Goal: Navigation & Orientation: Find specific page/section

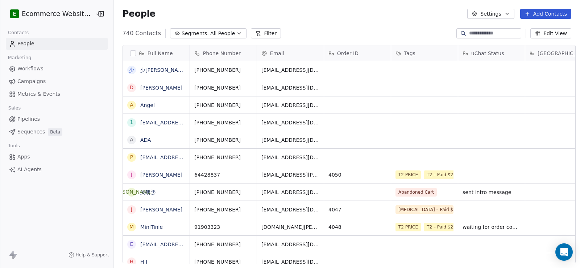
scroll to position [6, 6]
